Goal: Information Seeking & Learning: Check status

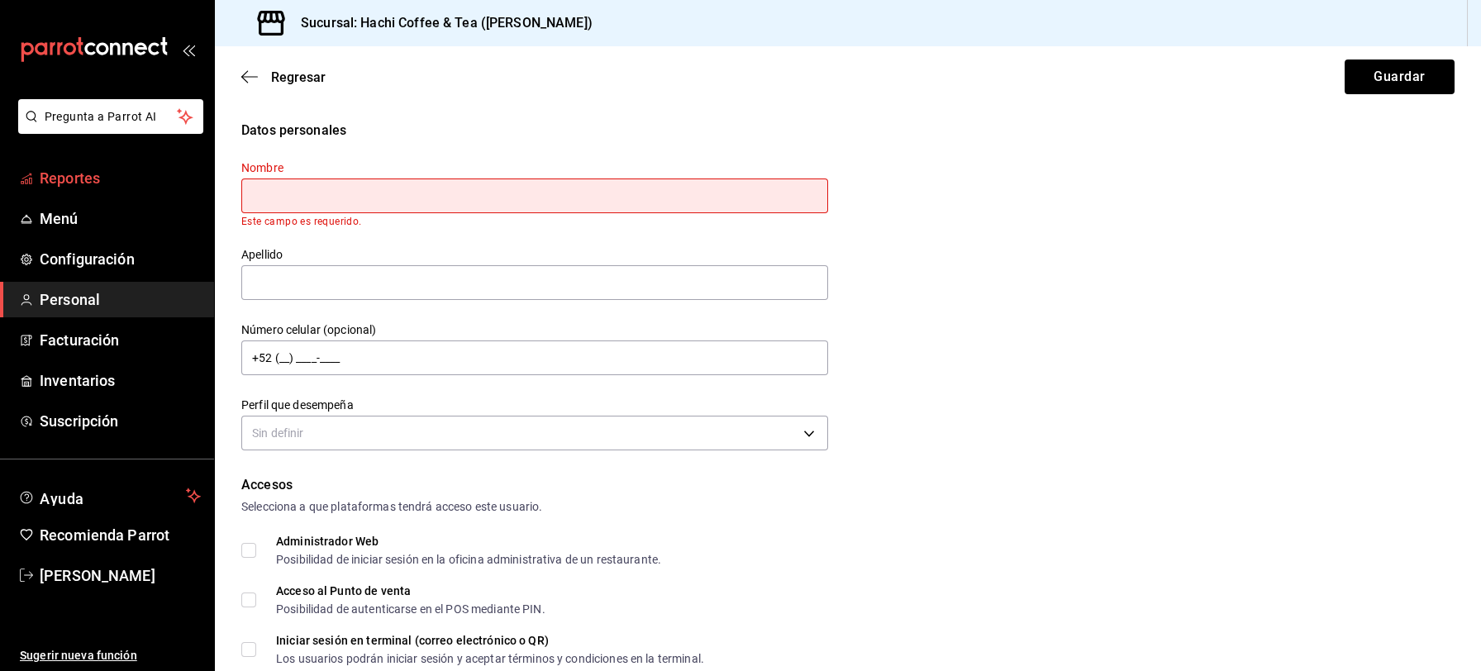
click at [100, 179] on span "Reportes" at bounding box center [120, 178] width 161 height 22
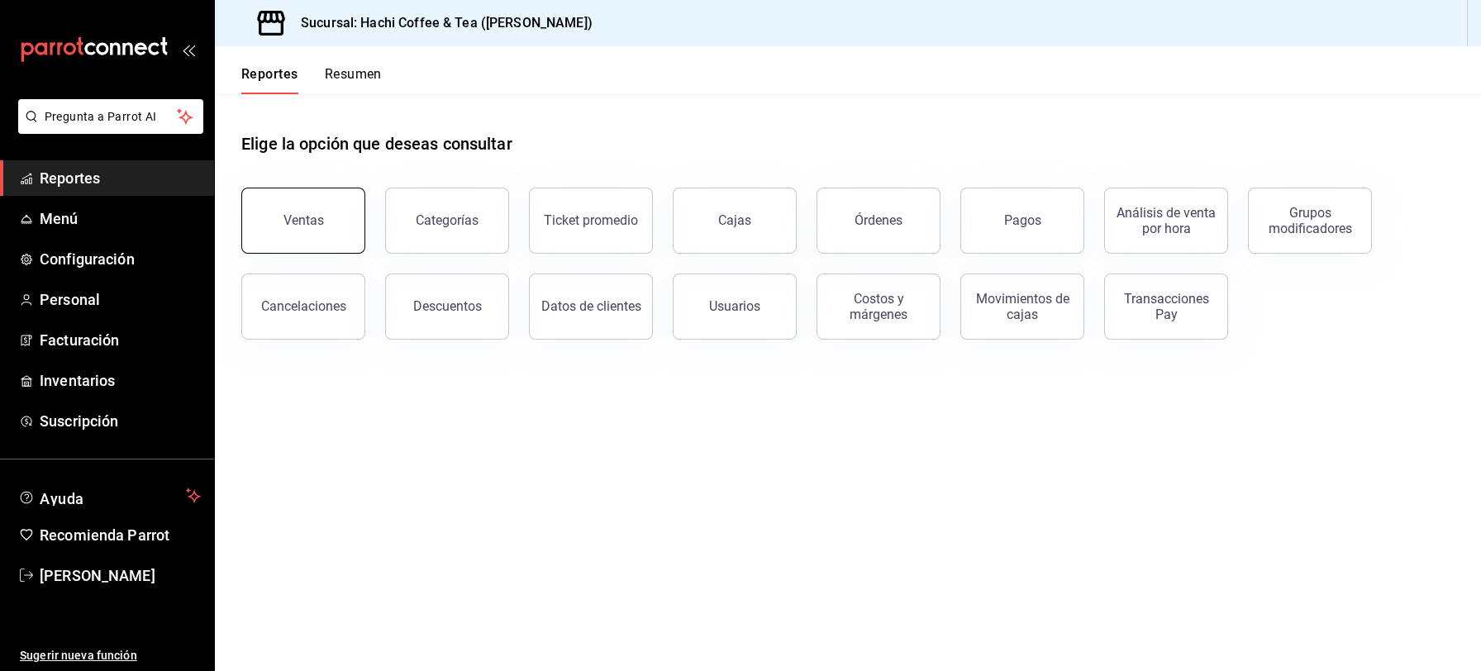
click at [323, 242] on button "Ventas" at bounding box center [303, 221] width 124 height 66
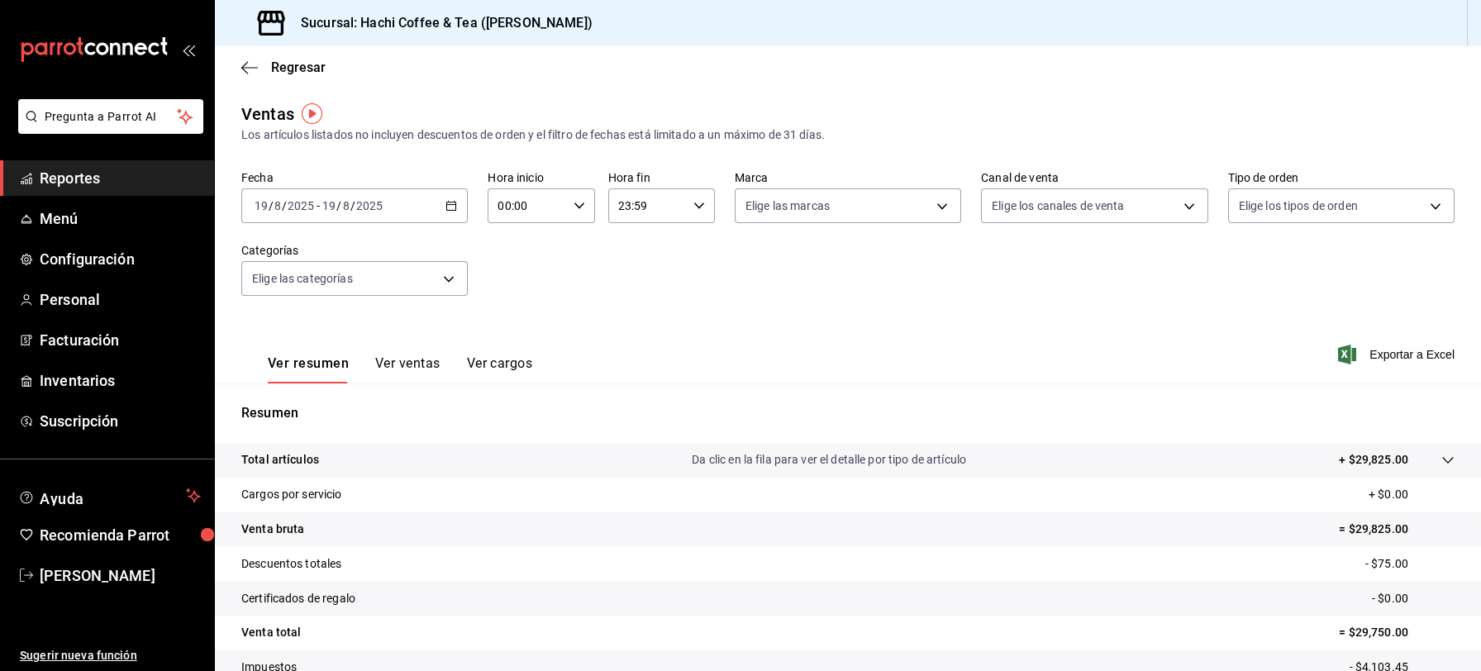
click at [144, 188] on span "Reportes" at bounding box center [120, 178] width 161 height 22
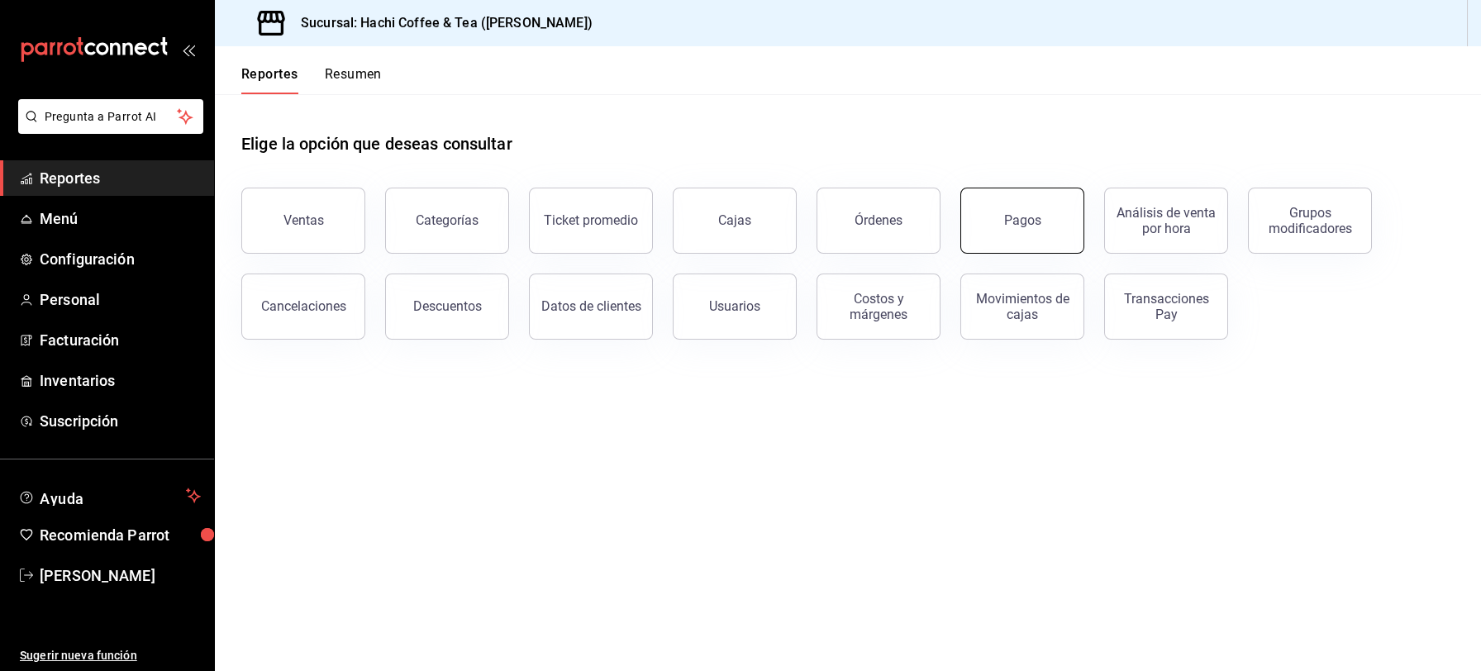
click at [1024, 227] on div "Pagos" at bounding box center [1022, 220] width 37 height 16
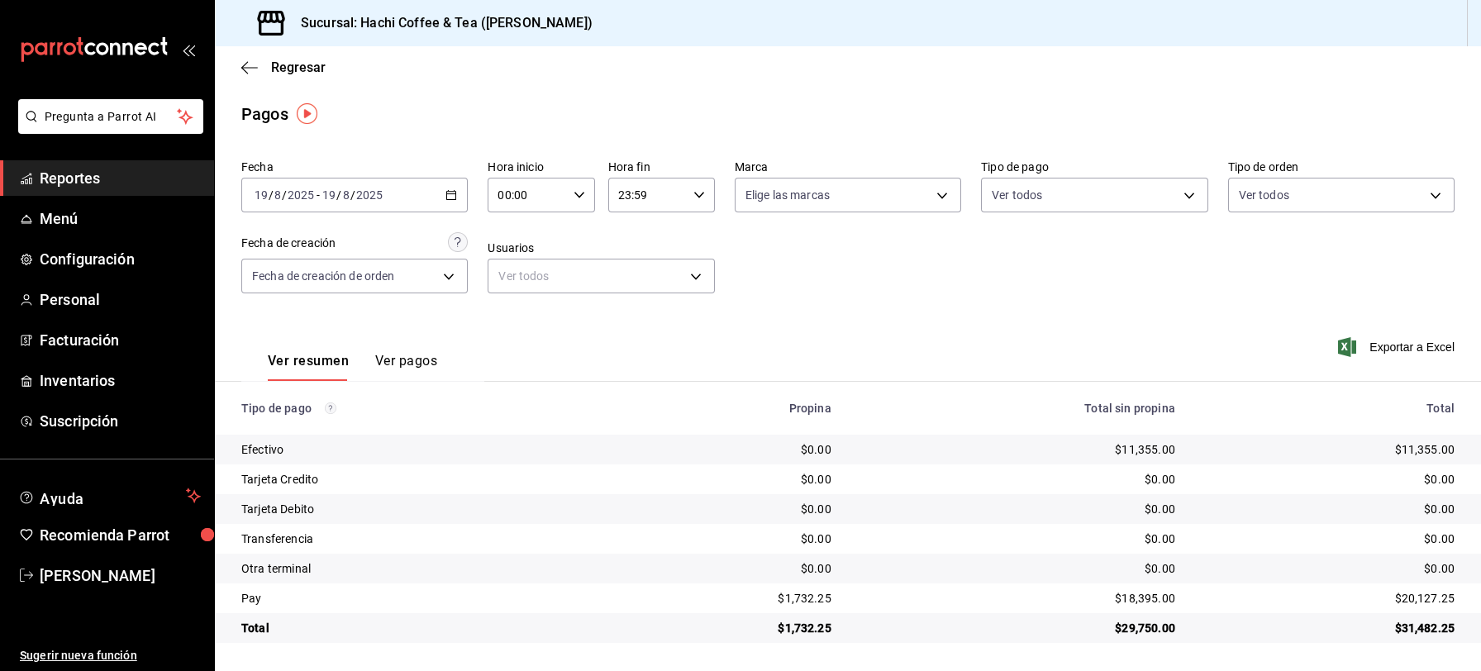
click at [117, 182] on span "Reportes" at bounding box center [120, 178] width 161 height 22
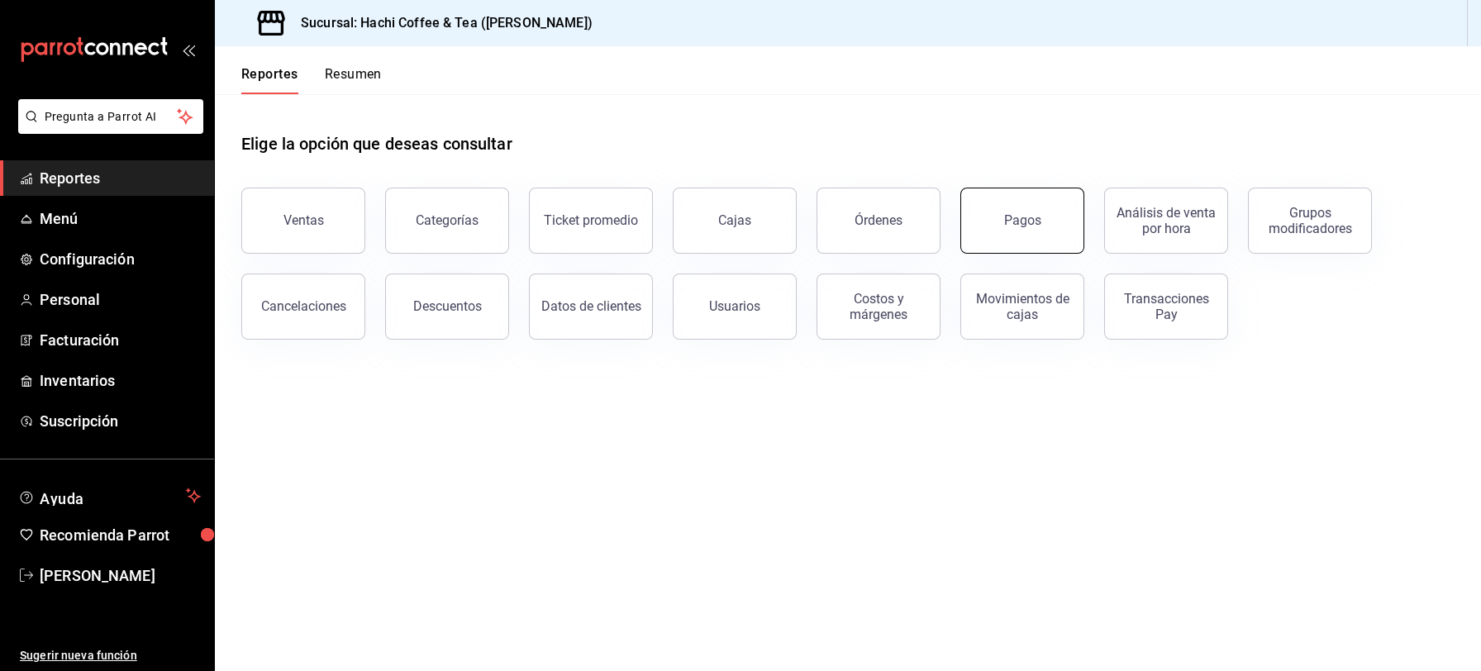
click at [1036, 216] on div "Pagos" at bounding box center [1022, 220] width 37 height 16
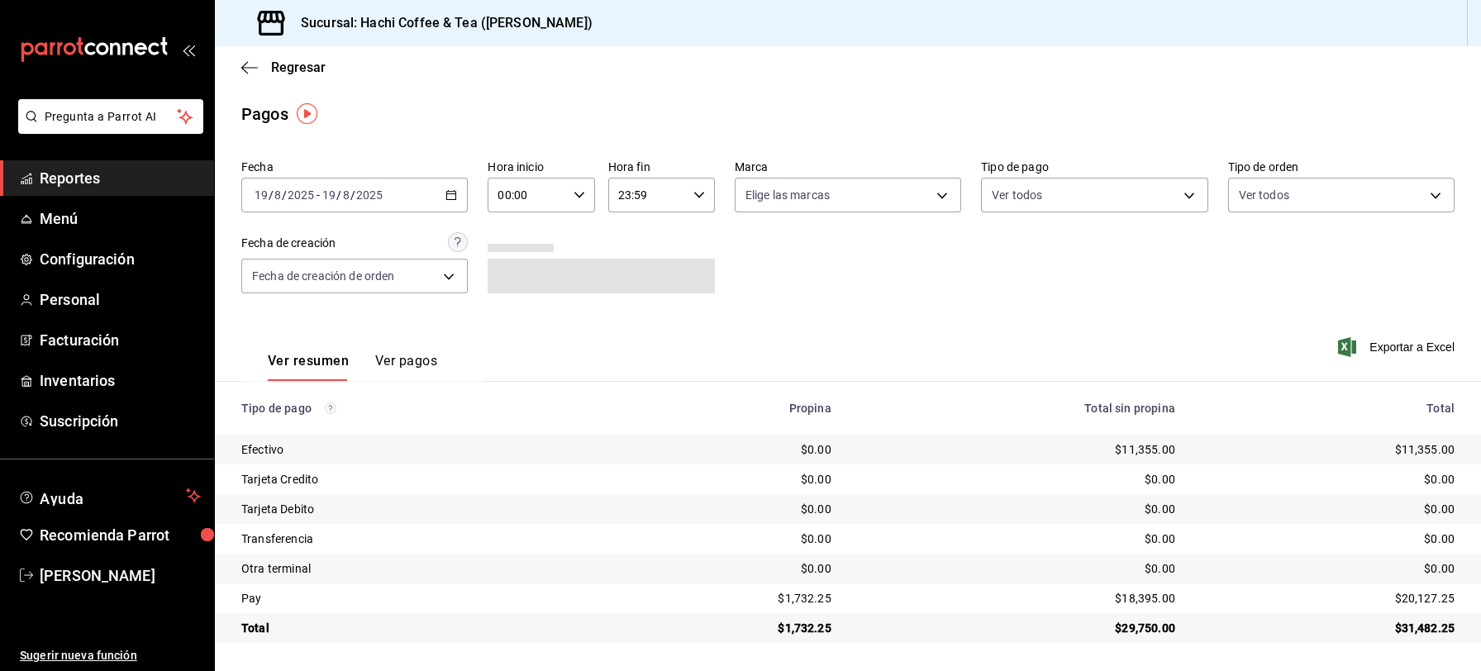
click at [83, 176] on span "Reportes" at bounding box center [120, 178] width 161 height 22
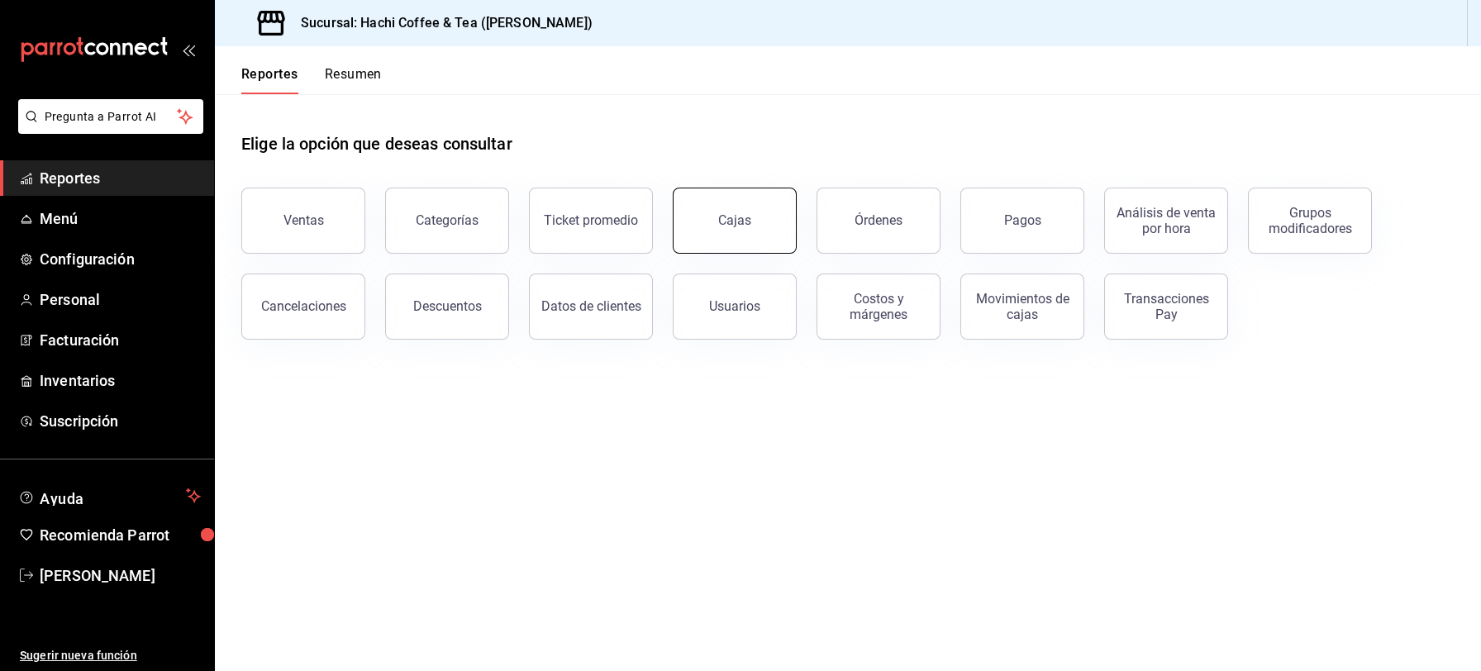
click at [734, 220] on div "Cajas" at bounding box center [734, 220] width 33 height 16
